Goal: Task Accomplishment & Management: Manage account settings

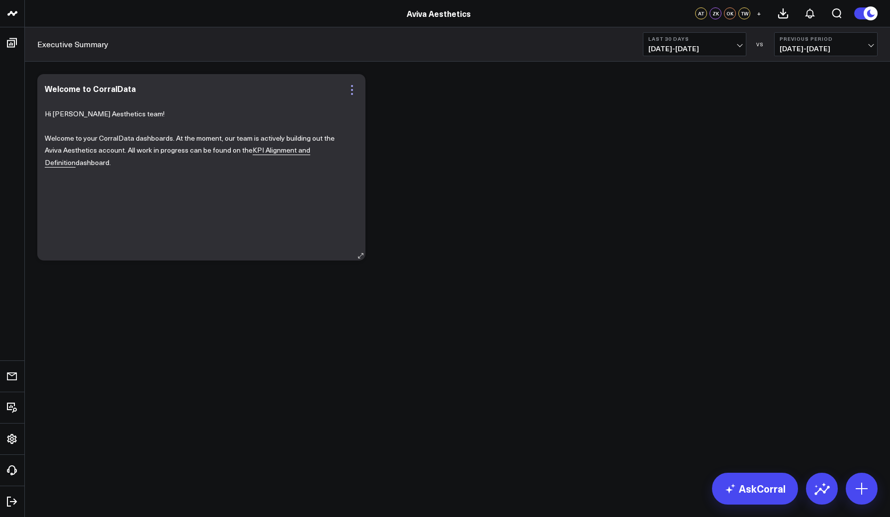
click at [349, 88] on icon at bounding box center [352, 90] width 12 height 12
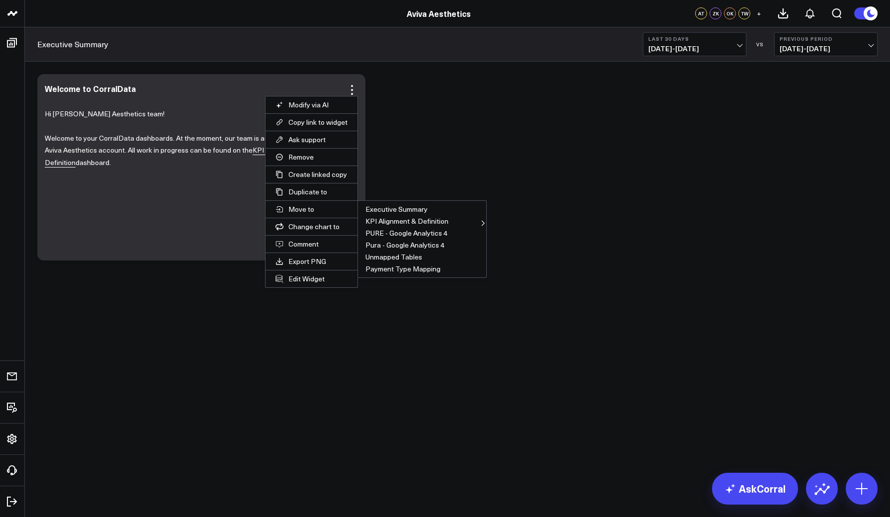
click at [591, 126] on div "Modify via AI Copy link to widget Ask support Remove Create linked copy Executi…" at bounding box center [457, 167] width 850 height 196
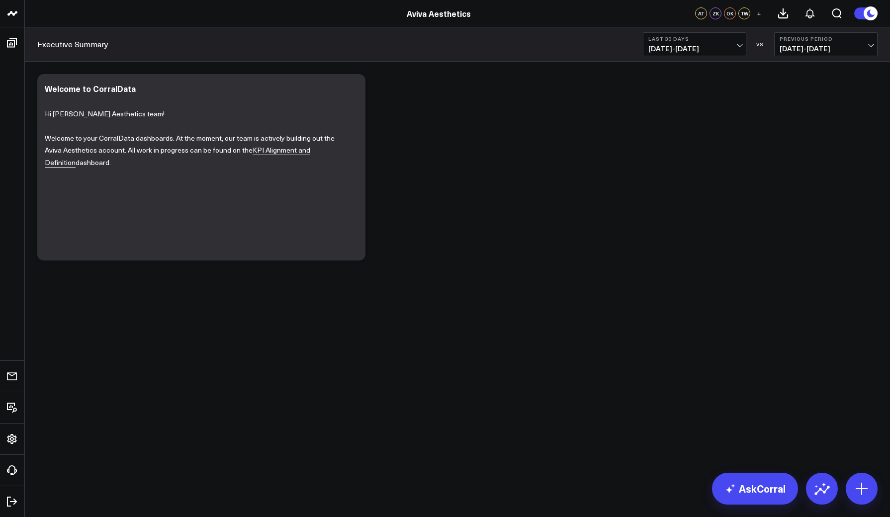
click at [672, 42] on button "Last 30 Days [DATE] - [DATE]" at bounding box center [694, 44] width 103 height 24
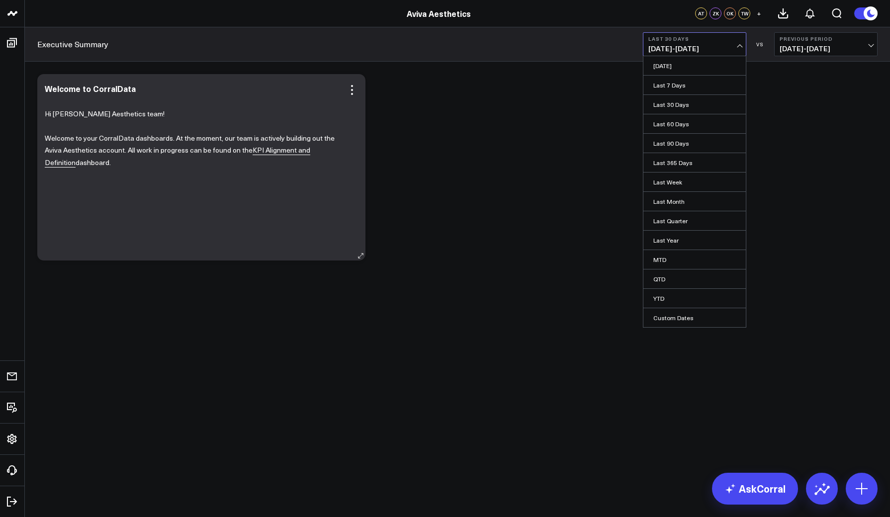
click at [355, 79] on div "Welcome to CorralData Hi Aviva Aesthetics team! Welcome to your CorralData dash…" at bounding box center [201, 167] width 328 height 186
click at [351, 86] on icon at bounding box center [352, 86] width 2 height 2
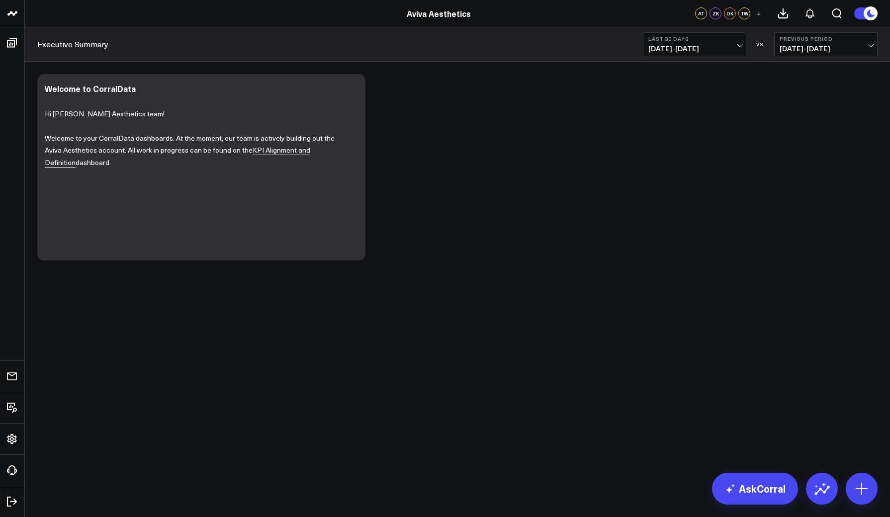
click at [432, 103] on div "Modify via AI Copy link to widget Ask support Remove Create linked copy Executi…" at bounding box center [457, 167] width 850 height 196
click at [353, 90] on icon at bounding box center [352, 90] width 12 height 12
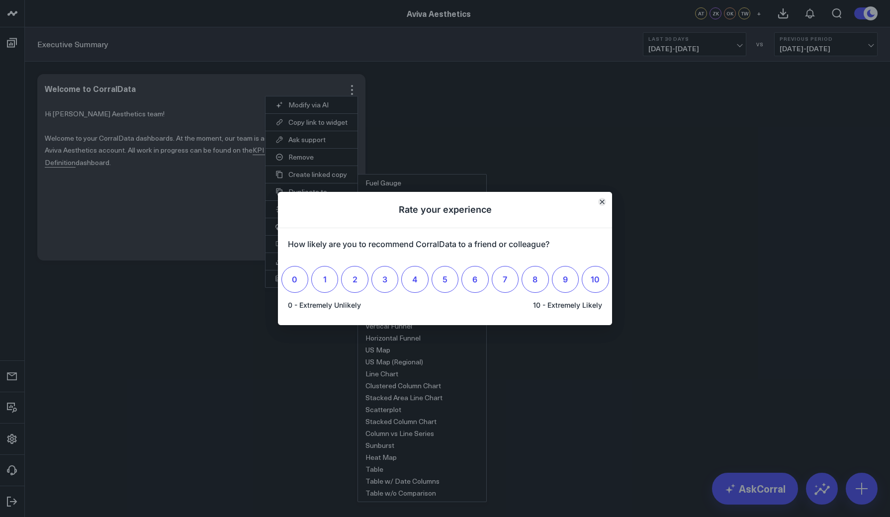
click at [603, 201] on icon "Close" at bounding box center [602, 202] width 4 height 4
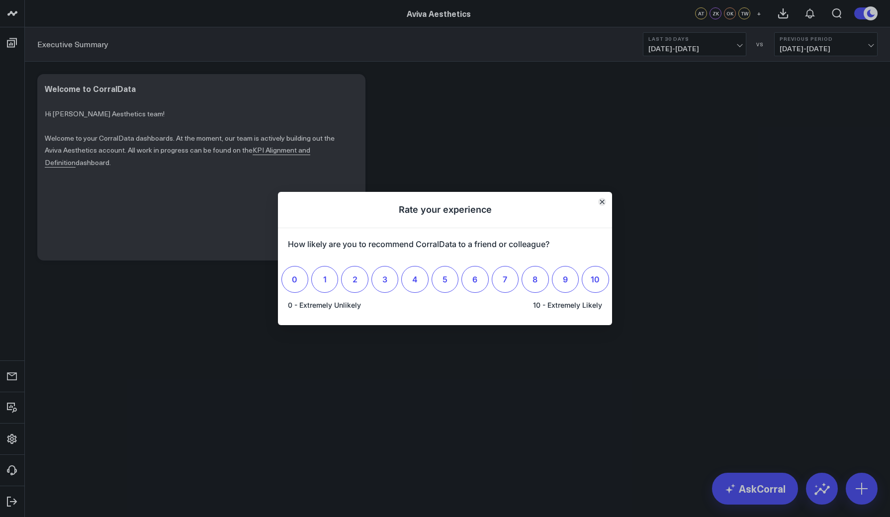
click at [598, 203] on button "Close" at bounding box center [602, 202] width 8 height 8
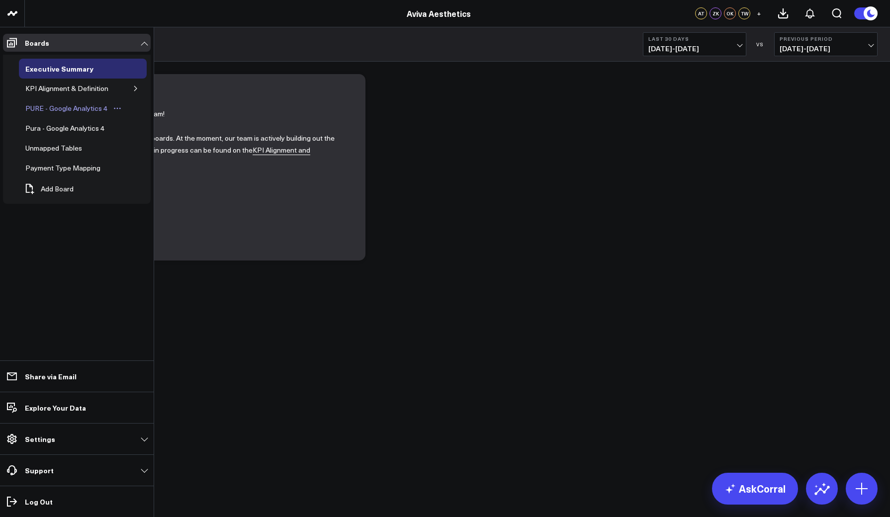
click at [38, 106] on div "PURE - Google Analytics 4" at bounding box center [66, 108] width 87 height 12
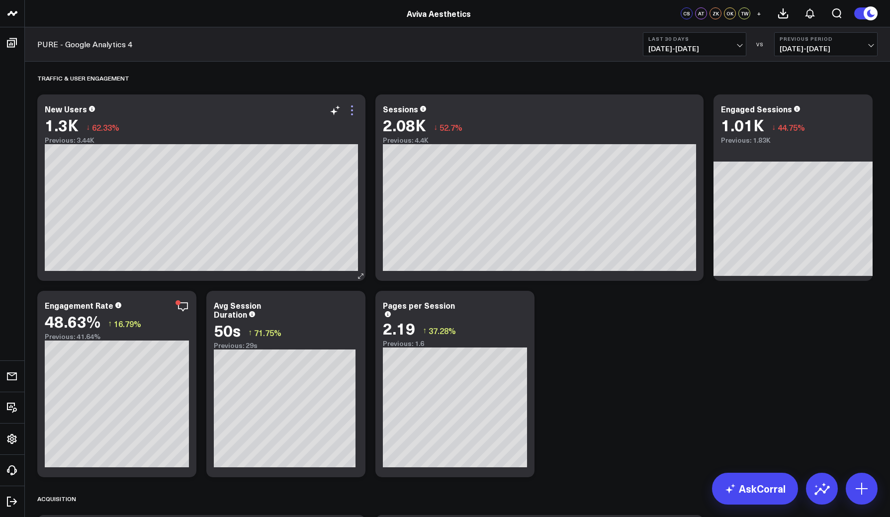
click at [350, 106] on icon at bounding box center [352, 110] width 12 height 12
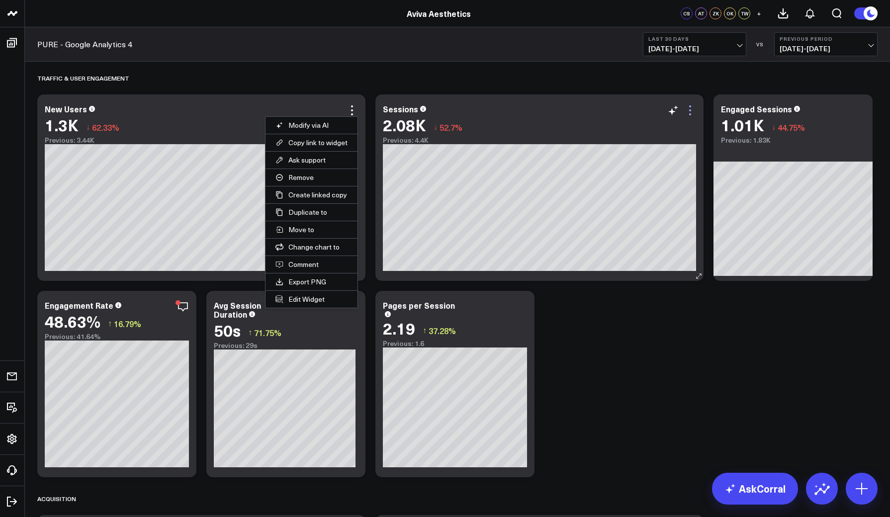
click at [690, 109] on icon at bounding box center [690, 110] width 12 height 12
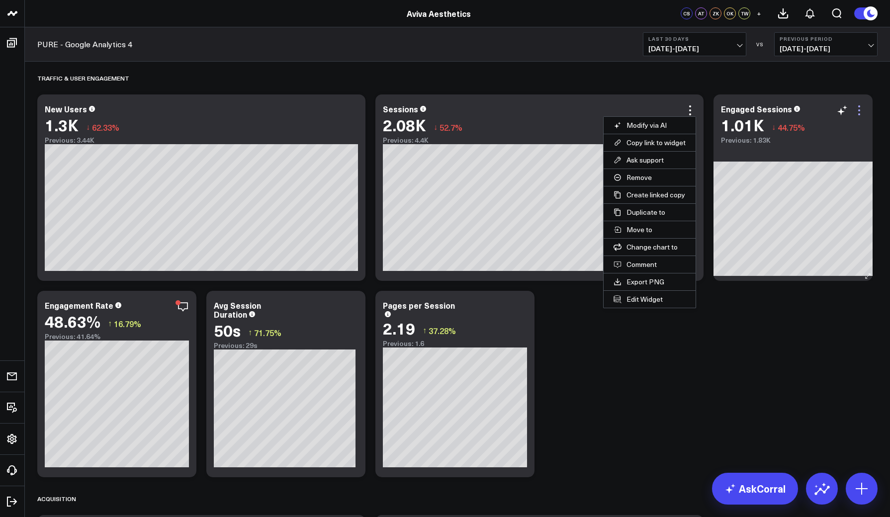
click at [862, 108] on icon at bounding box center [859, 110] width 12 height 12
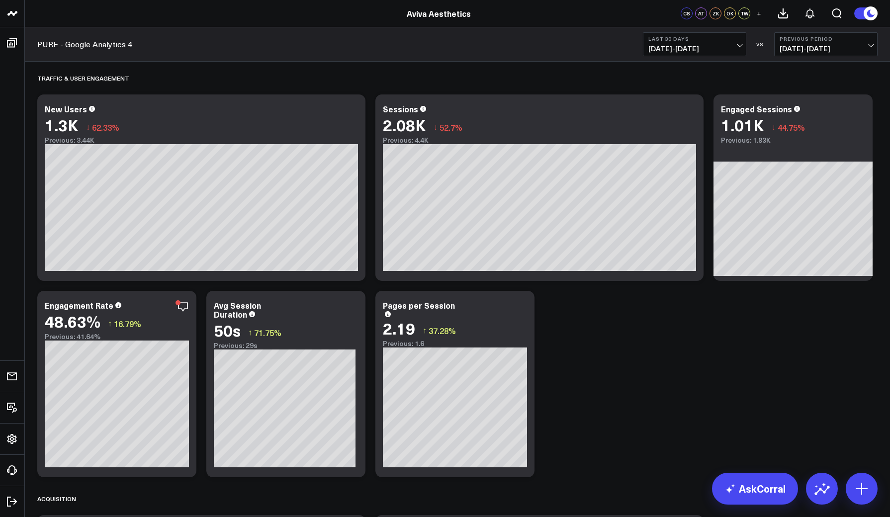
click at [522, 305] on icon at bounding box center [521, 307] width 12 height 12
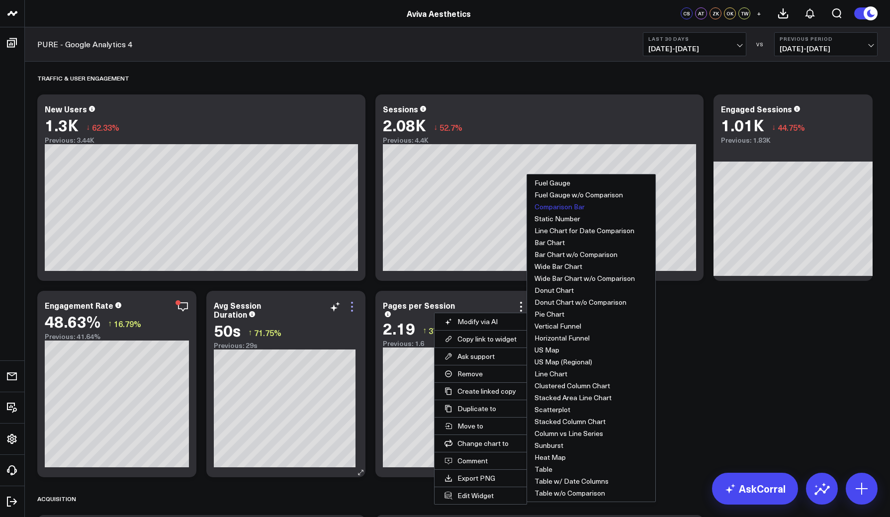
click at [351, 309] on icon at bounding box center [352, 307] width 12 height 12
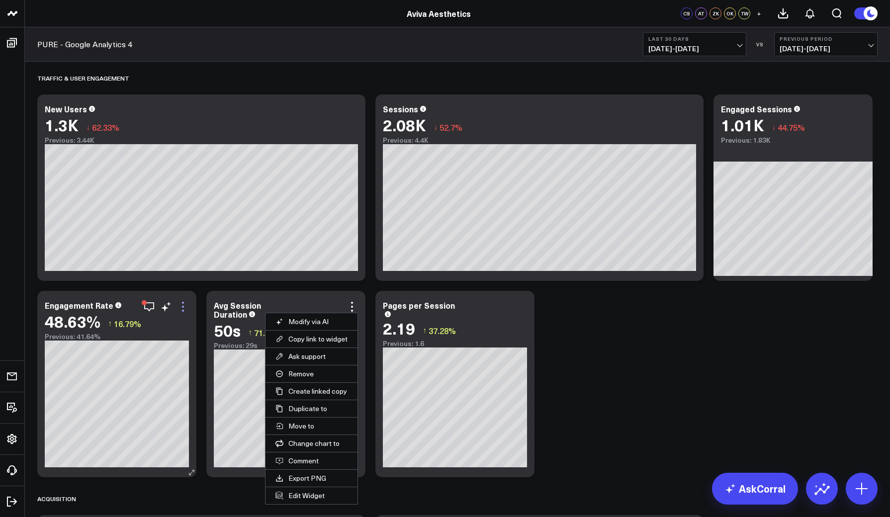
click at [184, 305] on icon at bounding box center [183, 307] width 12 height 12
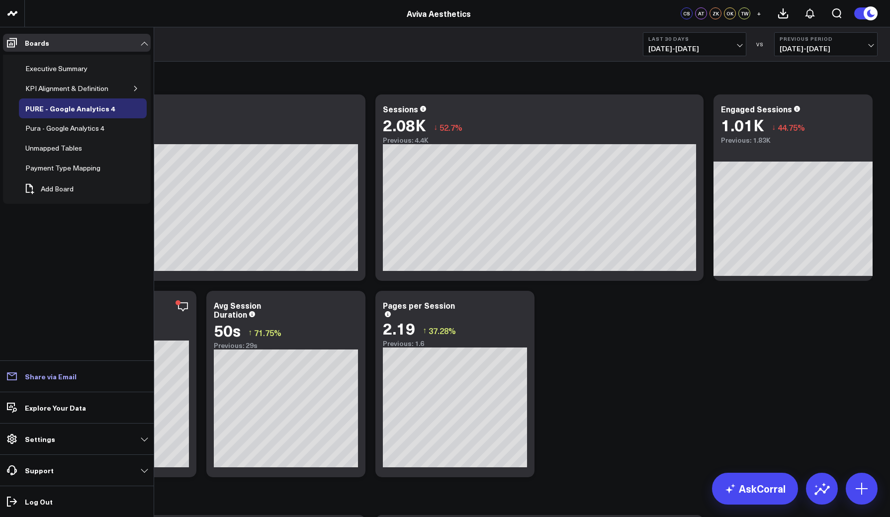
click at [36, 377] on p "Share via Email" at bounding box center [51, 376] width 52 height 8
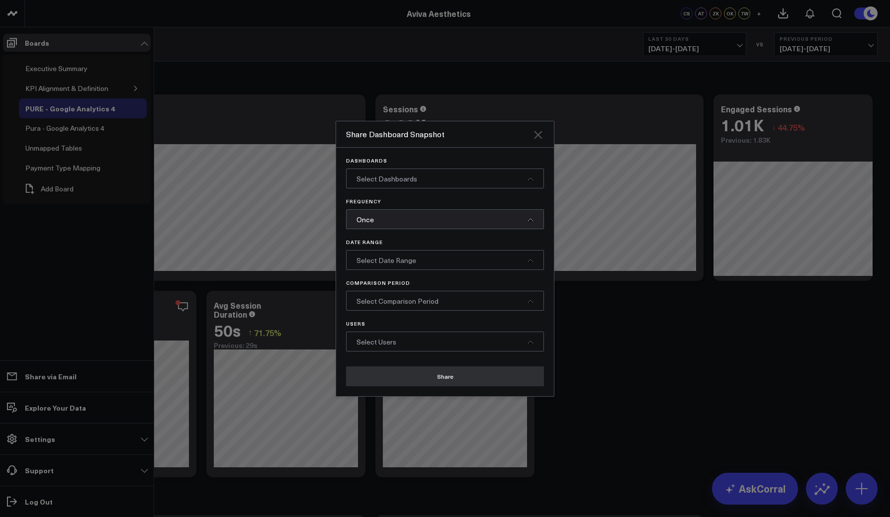
click at [538, 132] on icon "Close" at bounding box center [538, 135] width 12 height 12
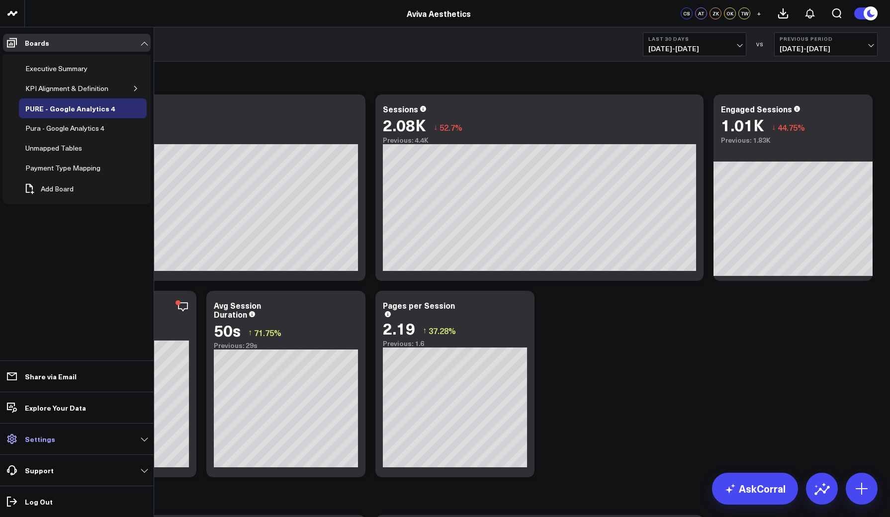
click at [54, 445] on link "Settings" at bounding box center [77, 439] width 148 height 18
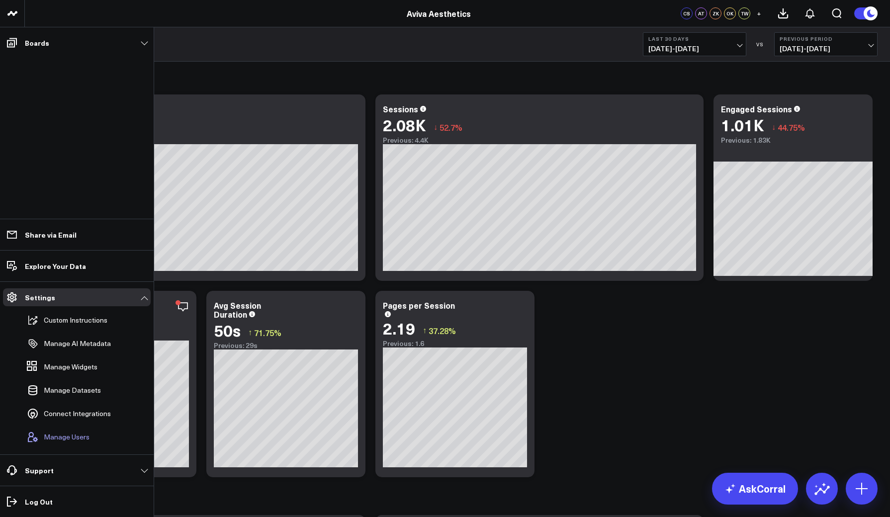
click at [57, 440] on span "Manage Users" at bounding box center [67, 437] width 46 height 8
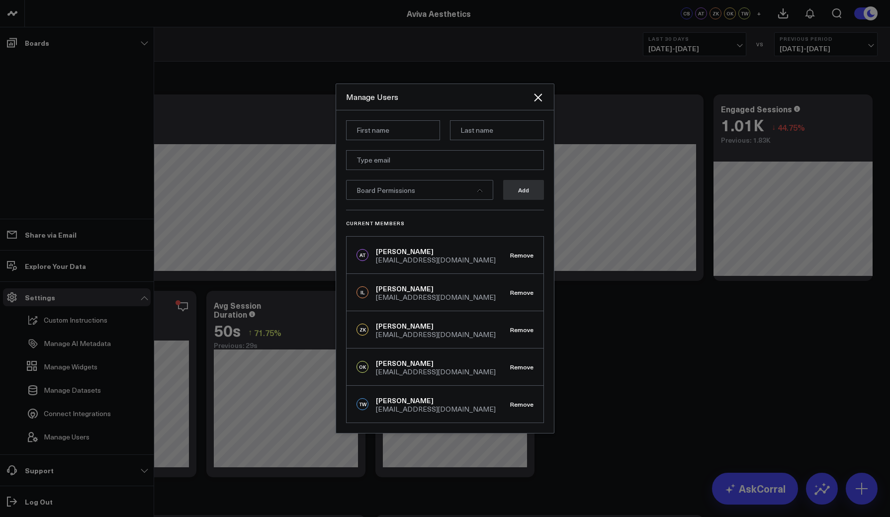
click at [398, 194] on span "Board Permissions" at bounding box center [385, 189] width 59 height 9
click at [536, 92] on icon "Close" at bounding box center [538, 97] width 12 height 12
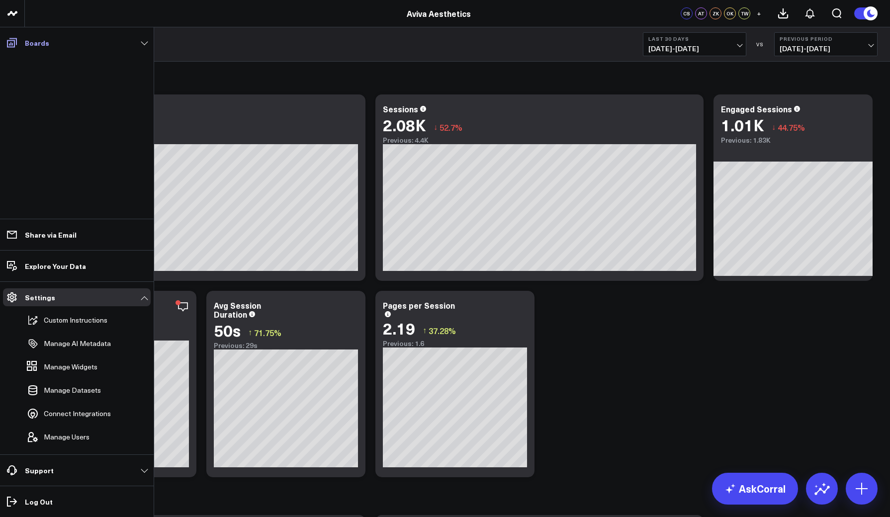
click at [136, 43] on link "Boards" at bounding box center [77, 43] width 148 height 18
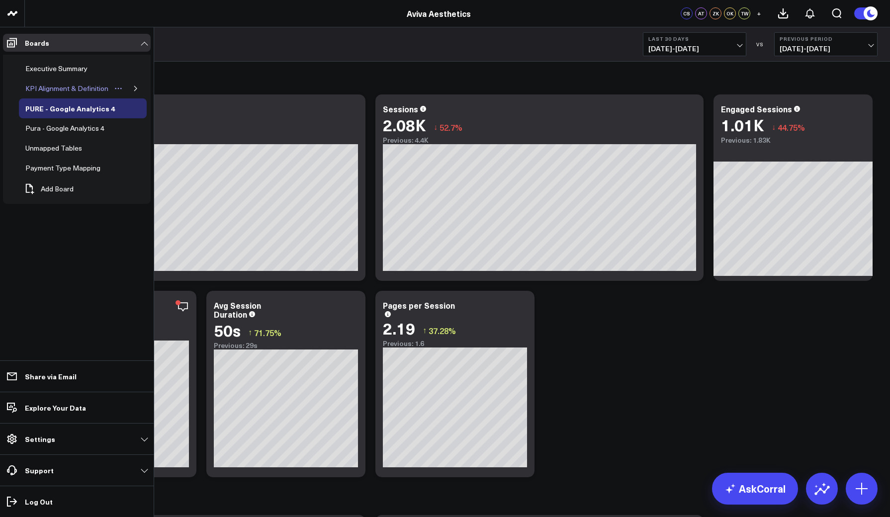
click at [115, 88] on icon "Open board menu" at bounding box center [118, 88] width 8 height 8
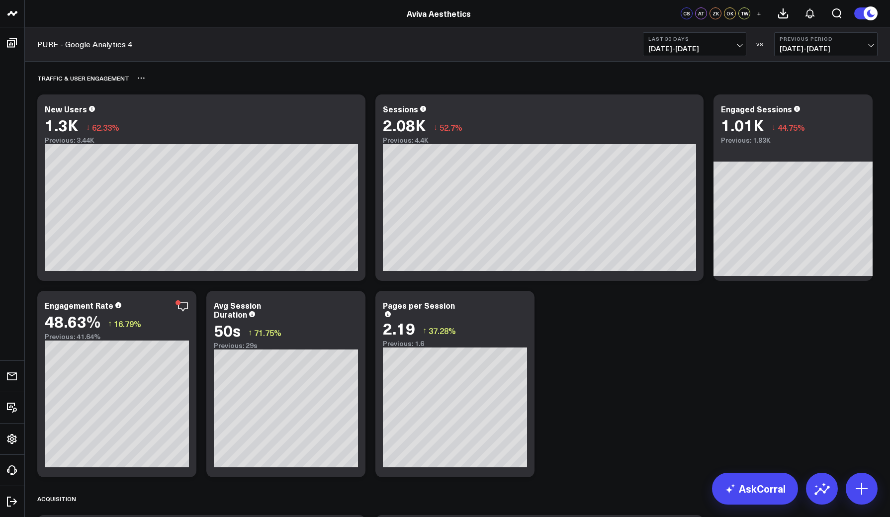
click at [304, 75] on div "Traffic & User Engagement" at bounding box center [457, 78] width 840 height 23
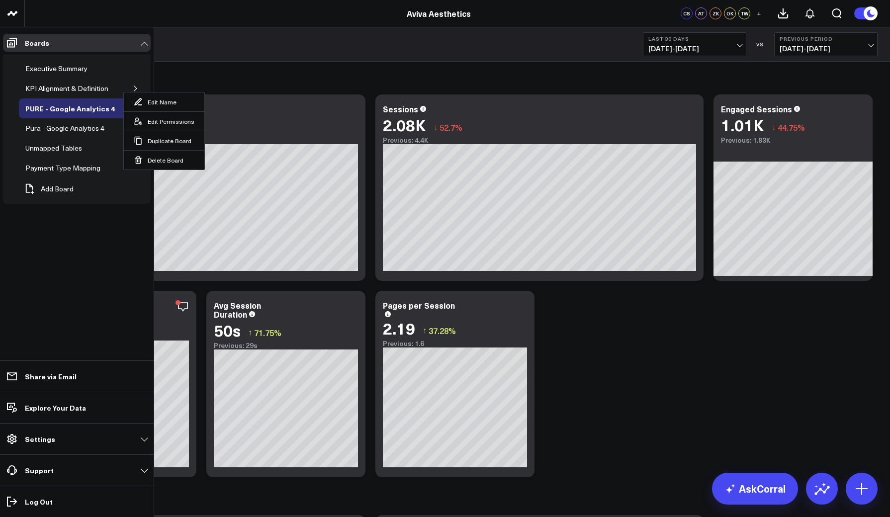
click at [32, 472] on p "Support" at bounding box center [39, 470] width 29 height 8
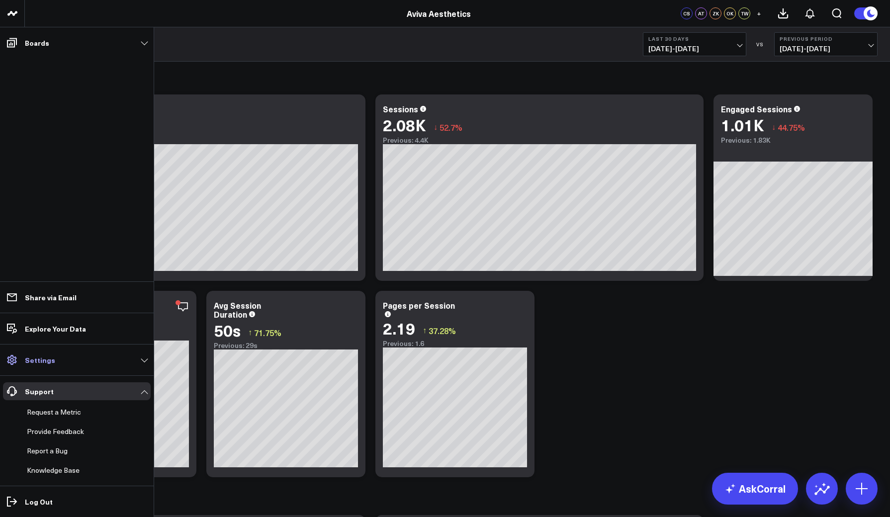
click at [43, 359] on p "Settings" at bounding box center [40, 360] width 30 height 8
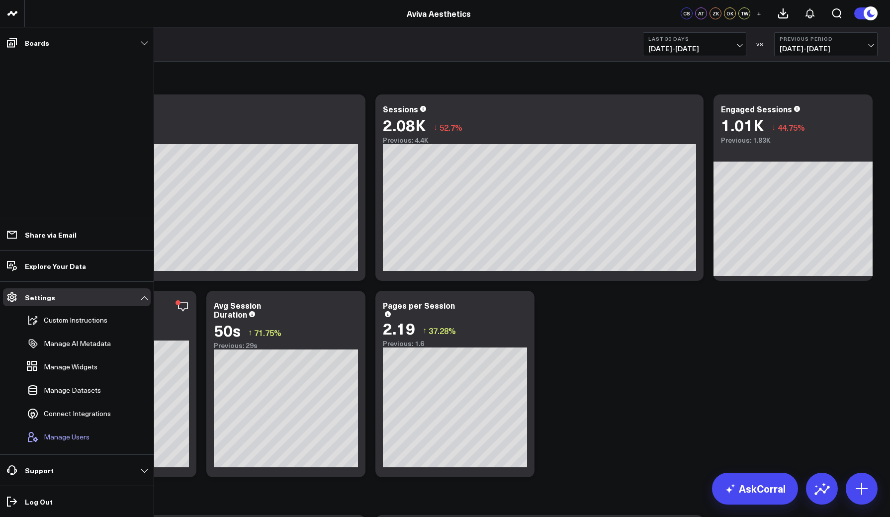
click at [56, 440] on span "Manage Users" at bounding box center [67, 437] width 46 height 8
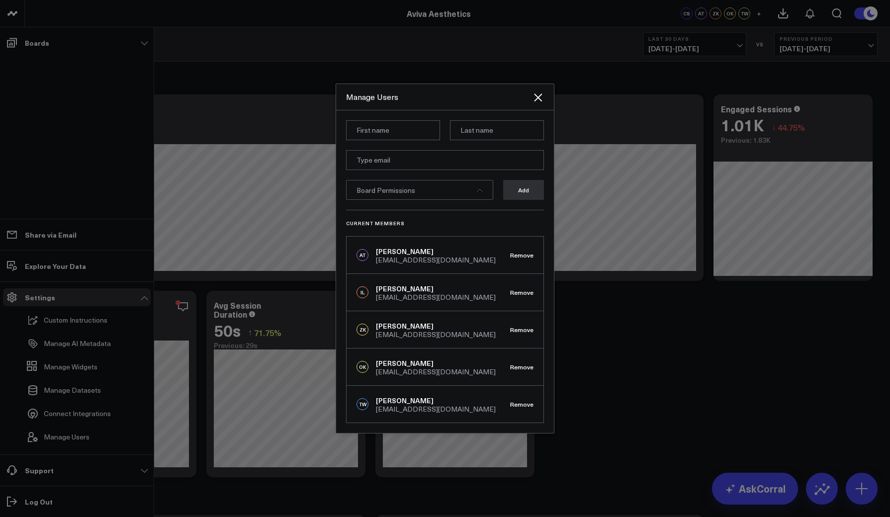
drag, startPoint x: 375, startPoint y: 290, endPoint x: 454, endPoint y: 285, distance: 79.7
click at [454, 285] on div "IL [PERSON_NAME] [EMAIL_ADDRESS][DOMAIN_NAME]" at bounding box center [425, 292] width 139 height 17
click at [489, 292] on div "IL [PERSON_NAME] [EMAIL_ADDRESS][DOMAIN_NAME] Remove" at bounding box center [444, 292] width 197 height 37
click at [536, 97] on icon "Close" at bounding box center [538, 97] width 12 height 12
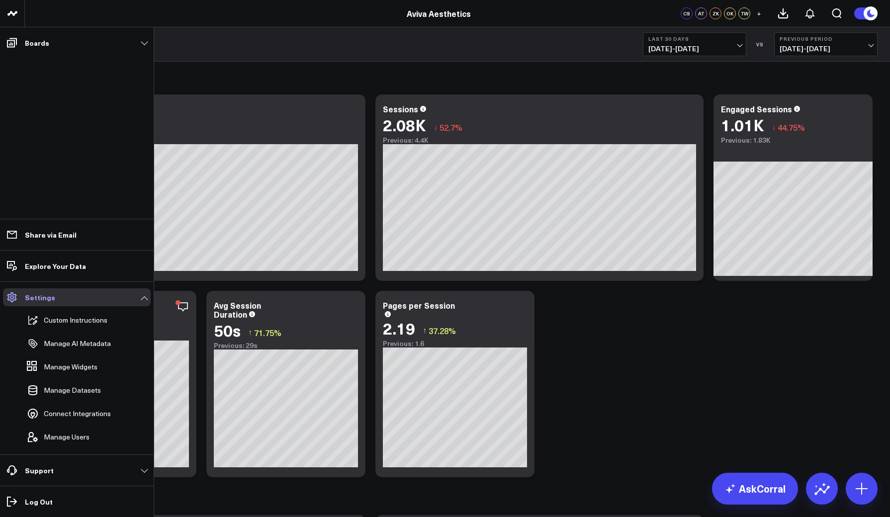
click at [141, 298] on link "Settings" at bounding box center [77, 297] width 148 height 18
